Goal: Task Accomplishment & Management: Complete application form

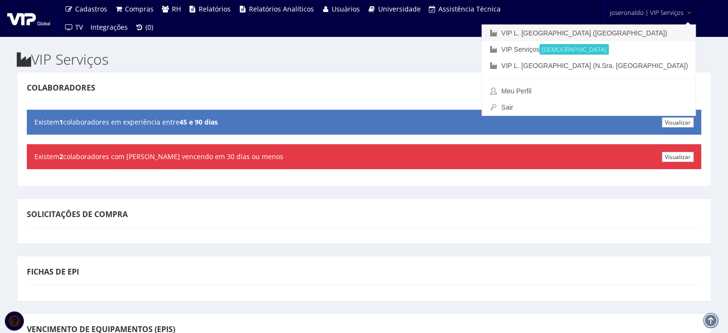
click at [633, 33] on link "VIP L. [GEOGRAPHIC_DATA] ([GEOGRAPHIC_DATA])" at bounding box center [588, 33] width 213 height 16
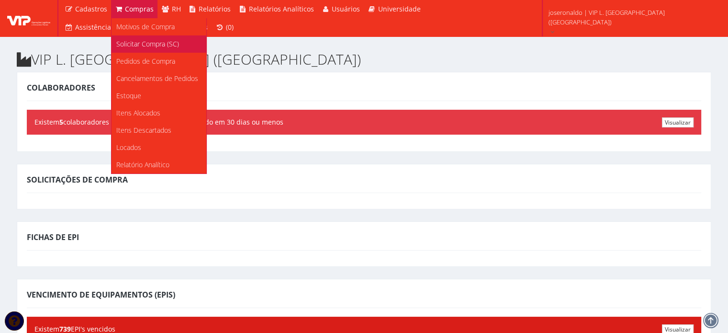
click at [132, 44] on span "Solicitar Compra (SC)" at bounding box center [147, 43] width 63 height 9
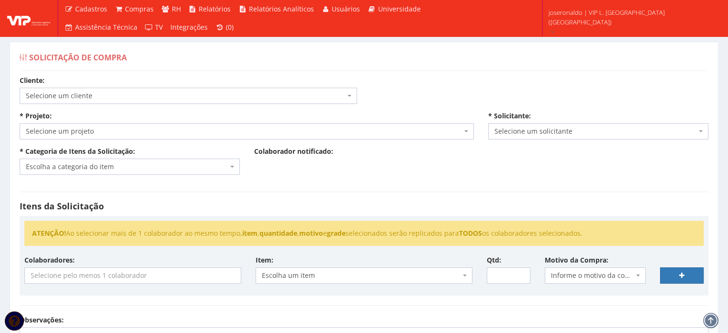
click at [78, 96] on span "Selecione um cliente" at bounding box center [185, 96] width 319 height 10
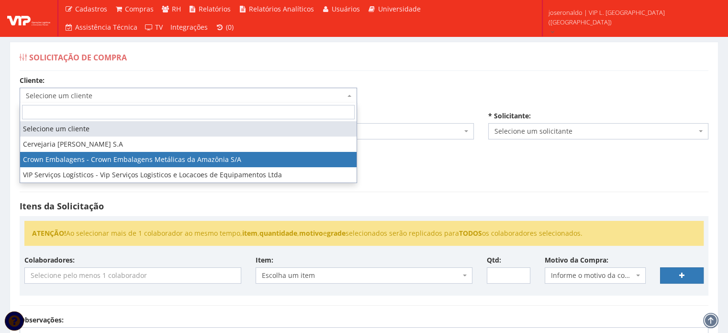
select select "23"
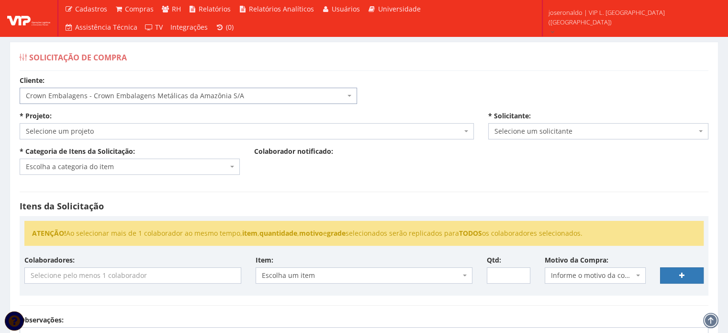
click at [89, 131] on span "Selecione um projeto" at bounding box center [244, 131] width 436 height 10
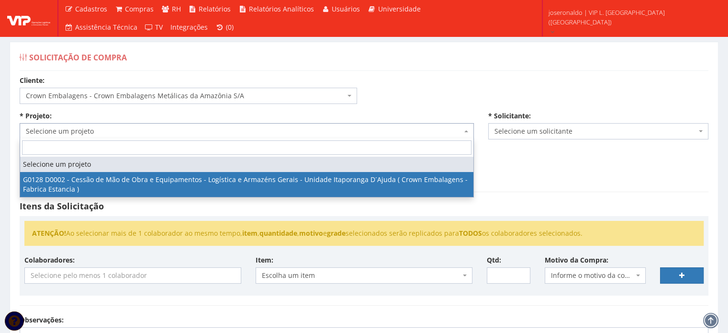
select select "128"
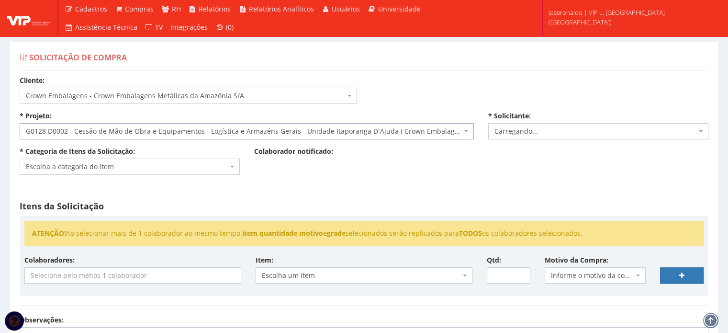
select select "1278"
click at [136, 159] on span "Escolha a categoria do item" at bounding box center [130, 166] width 220 height 16
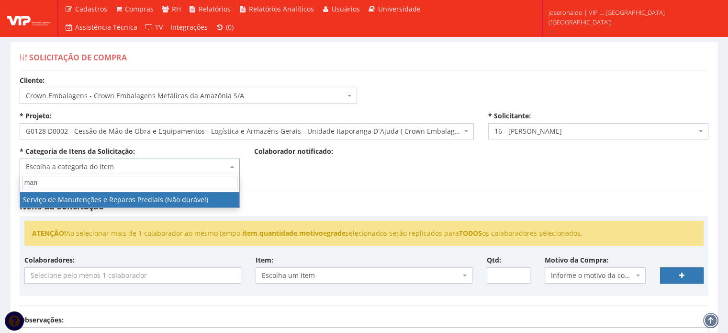
type input "man"
select select "29"
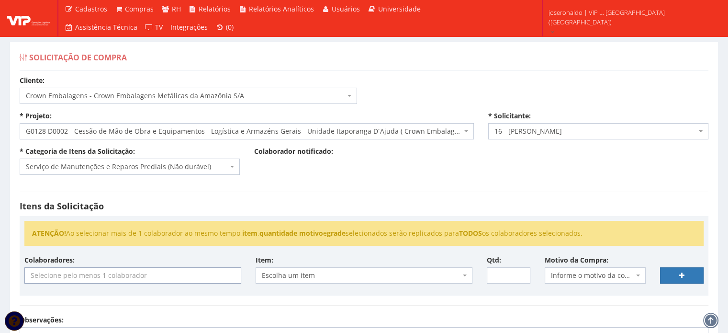
click at [144, 275] on input "search" at bounding box center [133, 275] width 216 height 15
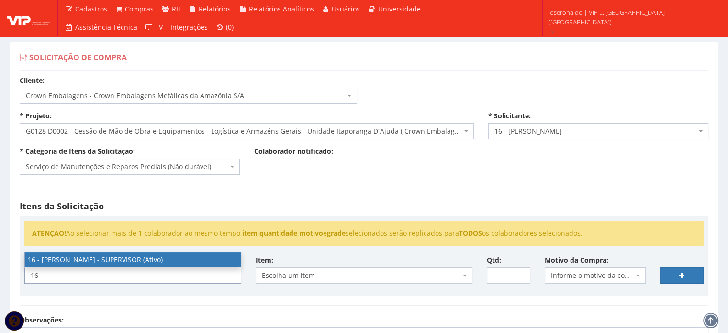
type input "16"
select select "1278"
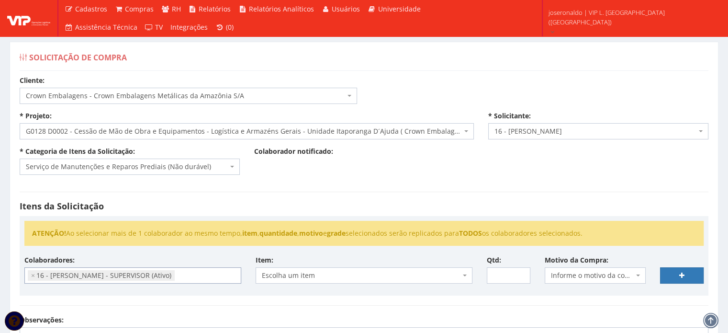
click at [316, 273] on span "Escolha um item" at bounding box center [361, 275] width 199 height 10
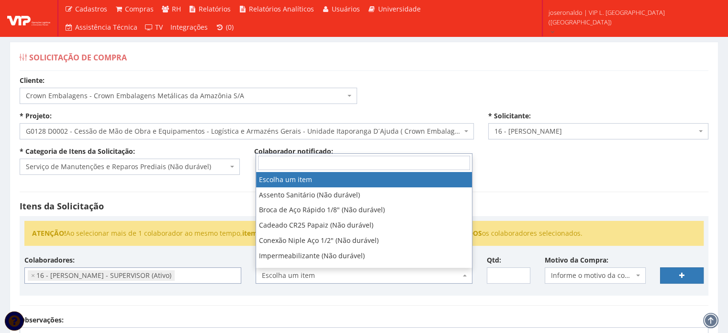
click at [316, 273] on span "Escolha um item" at bounding box center [361, 275] width 199 height 10
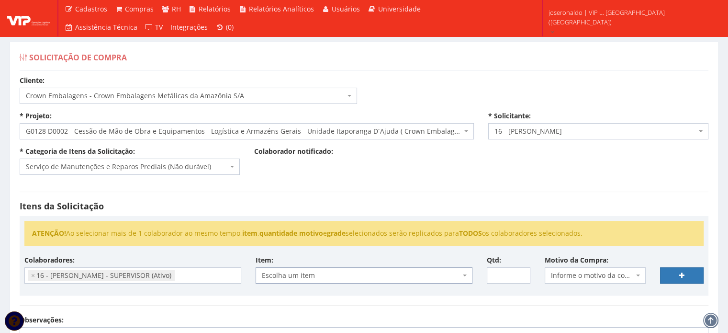
click at [316, 272] on span "Escolha um item" at bounding box center [361, 275] width 199 height 10
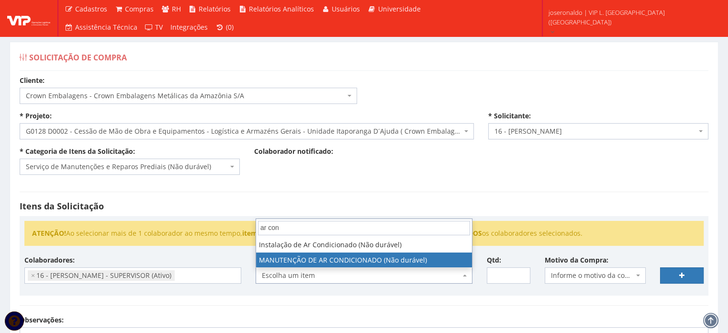
type input "ar con"
select select "1475"
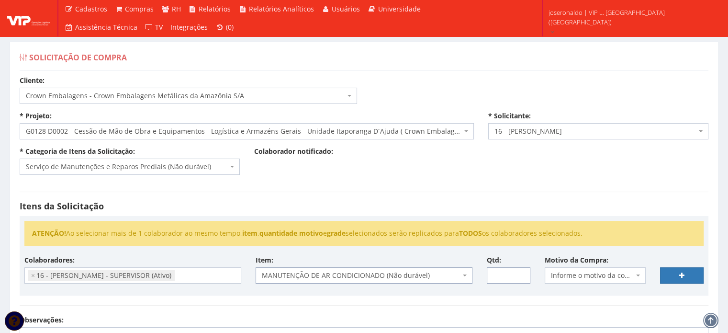
click at [503, 275] on input "Qtd:" at bounding box center [509, 275] width 44 height 16
type input "1"
click at [578, 270] on span "Informe o motivo da compra" at bounding box center [592, 275] width 83 height 10
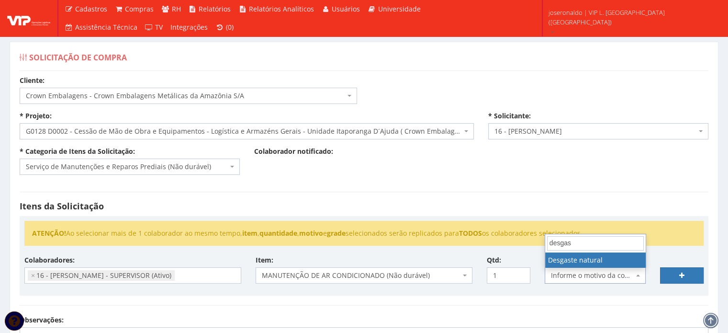
type input "desgas"
select select "2"
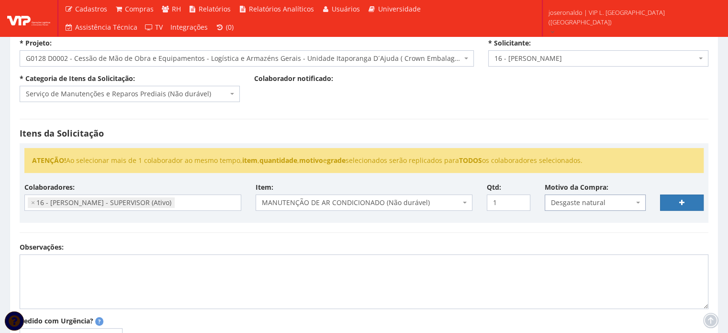
scroll to position [96, 0]
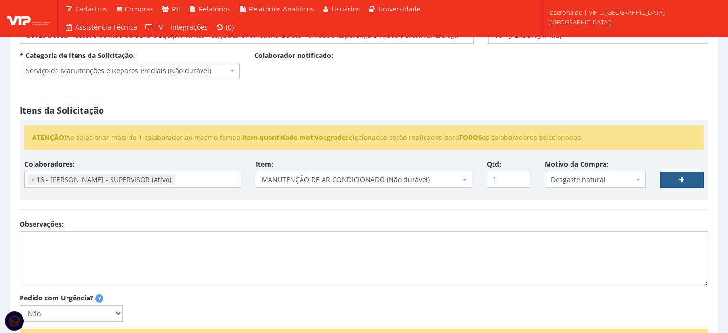
click at [671, 177] on link at bounding box center [682, 179] width 44 height 16
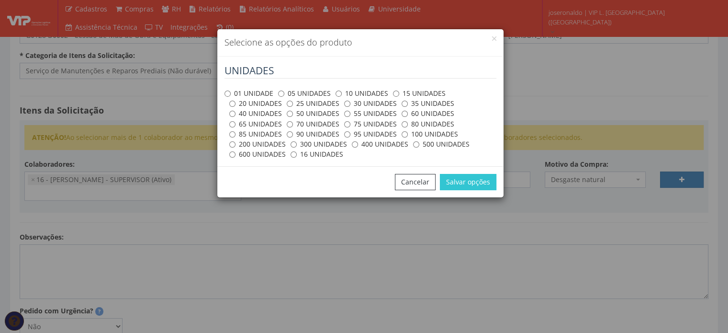
click at [232, 90] on label "01 UNIDADE" at bounding box center [248, 94] width 49 height 10
click at [231, 90] on input "01 UNIDADE" at bounding box center [227, 93] width 6 height 6
radio input "true"
click at [464, 187] on button "Salvar opções" at bounding box center [468, 182] width 56 height 16
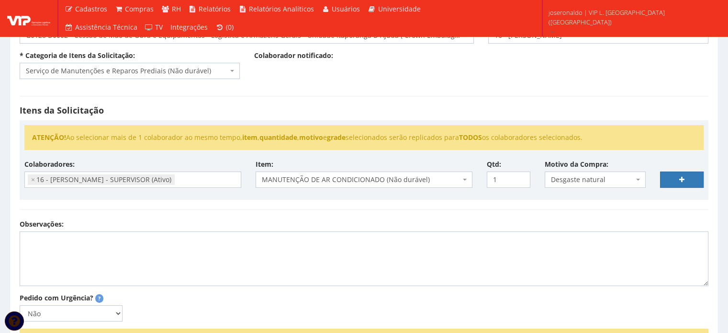
select select
type input "0"
select select
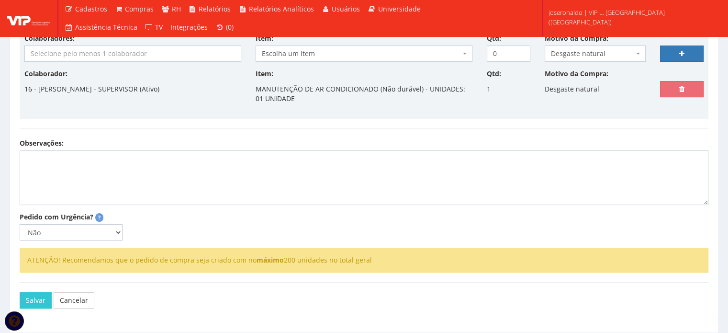
scroll to position [239, 0]
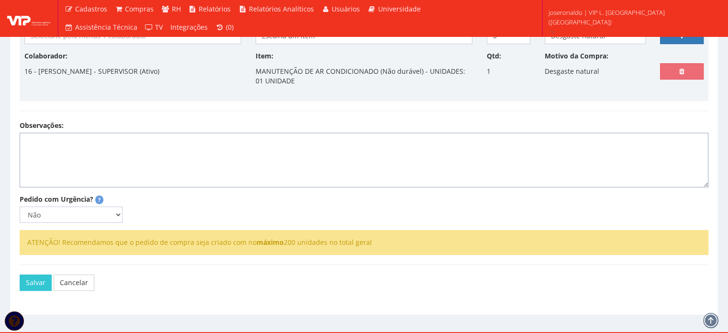
click at [60, 160] on textarea "Observações:" at bounding box center [364, 160] width 689 height 55
click at [270, 139] on textarea "Pedido referente à mantenção corretiva do Ar condicionado da Portaria que est[a…" at bounding box center [364, 160] width 689 height 55
click at [276, 141] on textarea "Pedido referente à mantenção corretiva do Ar condicionado da Portaria que est[a…" at bounding box center [364, 160] width 689 height 55
click at [331, 145] on textarea "Pedido referente à mantenção corretiva do Ar condicionado da Portaria que está …" at bounding box center [364, 160] width 689 height 55
type textarea "Pedido referente à mantenção corretiva do Ar condicionado da Portaria que está …"
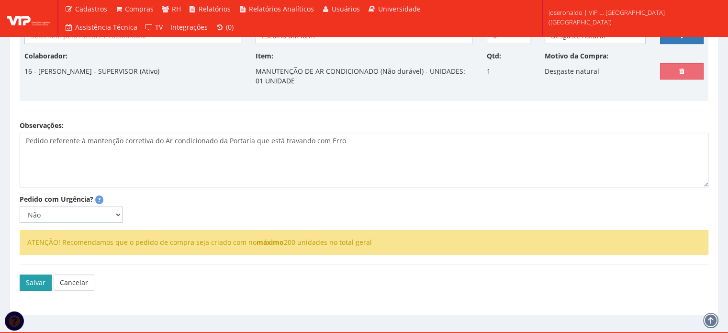
click at [37, 289] on button "Salvar" at bounding box center [36, 282] width 32 height 16
